Goal: Task Accomplishment & Management: Manage account settings

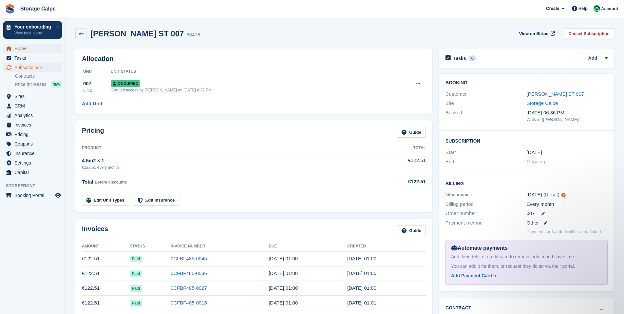
click at [23, 50] on span "Home" at bounding box center [33, 48] width 39 height 9
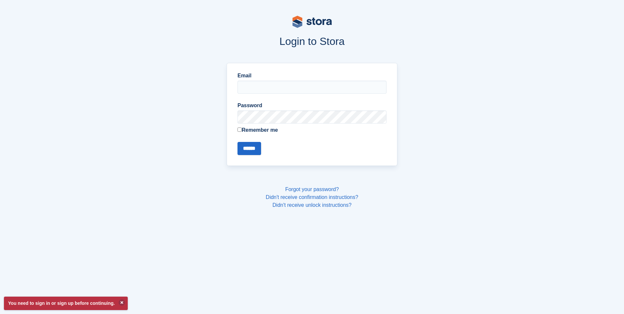
type input "**********"
click at [249, 148] on input "******" at bounding box center [249, 148] width 24 height 13
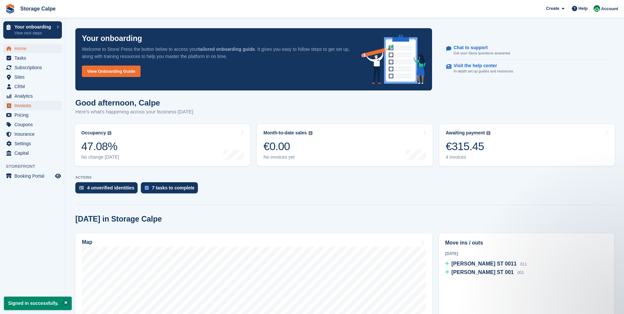
click at [18, 106] on span "Invoices" at bounding box center [33, 105] width 39 height 9
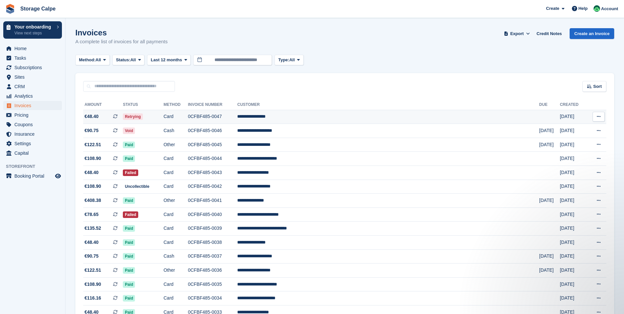
click at [163, 122] on td "Retrying" at bounding box center [143, 117] width 41 height 14
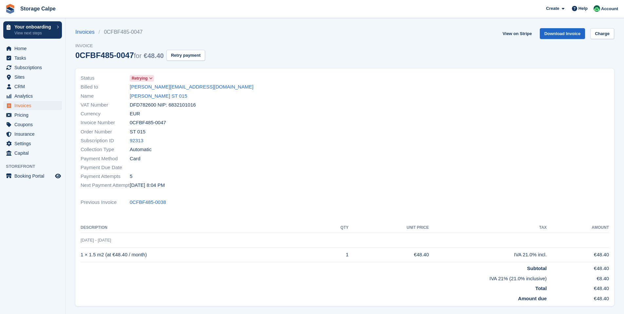
click at [152, 77] on icon at bounding box center [151, 78] width 4 height 4
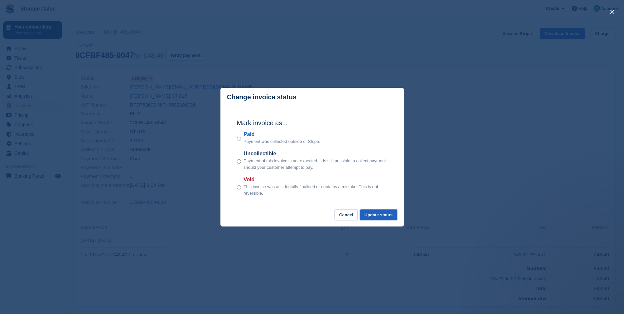
click at [383, 216] on button "Update status" at bounding box center [378, 214] width 37 height 11
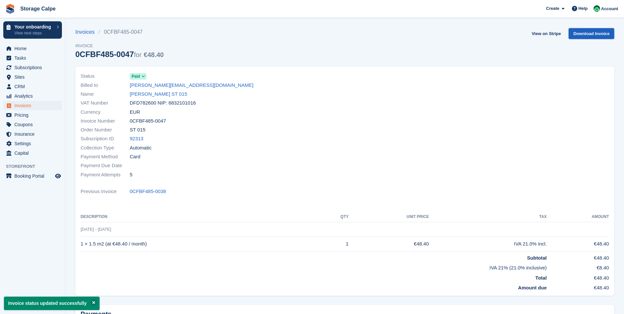
click at [581, 35] on link "Download Invoice" at bounding box center [591, 33] width 46 height 11
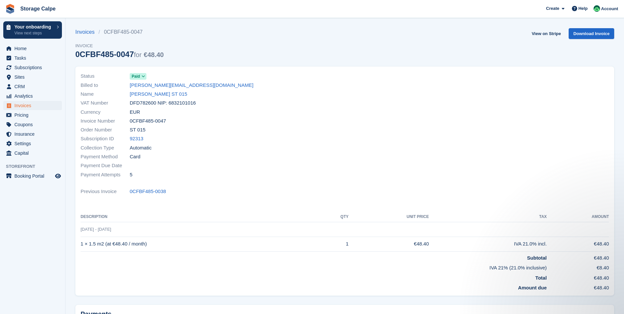
click at [15, 9] on link at bounding box center [10, 8] width 15 height 15
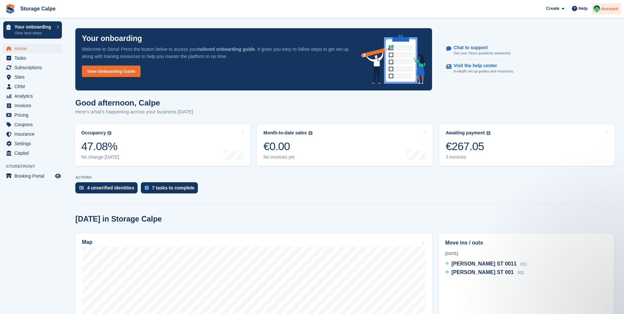
click at [599, 7] on img at bounding box center [596, 8] width 7 height 7
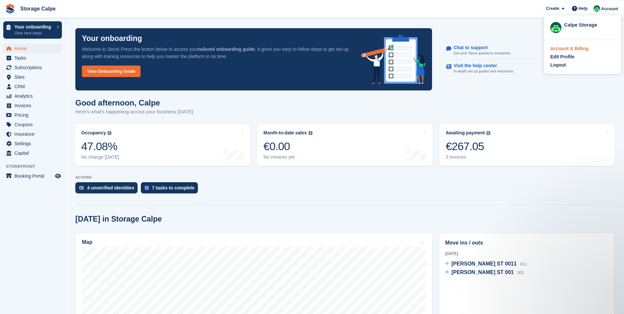
click at [554, 46] on div "Account & Billing" at bounding box center [569, 48] width 38 height 7
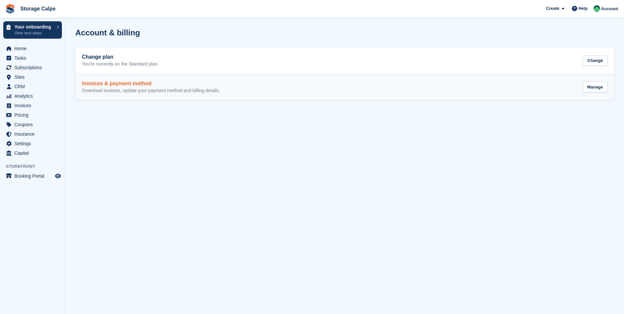
click at [290, 80] on link "Invoices & payment method Download invoices, update your payment method and bil…" at bounding box center [344, 87] width 539 height 26
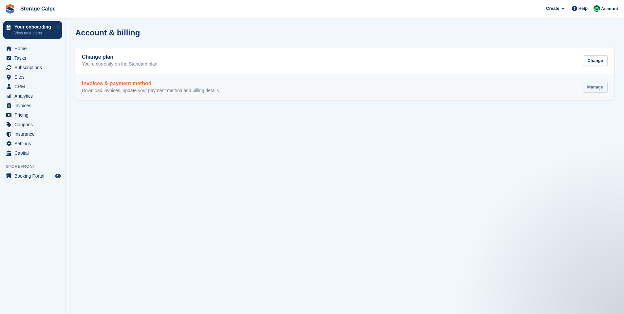
click at [601, 86] on div "Manage" at bounding box center [595, 87] width 25 height 11
